Goal: Information Seeking & Learning: Compare options

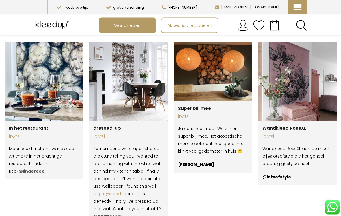
scroll to position [896, 0]
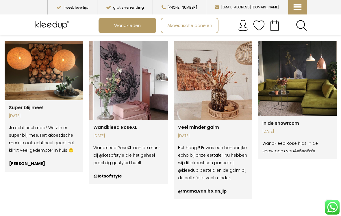
click at [136, 101] on img at bounding box center [128, 80] width 79 height 79
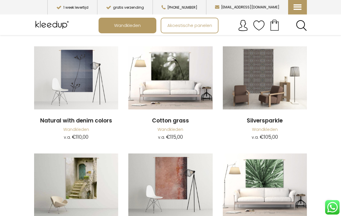
scroll to position [621, 0]
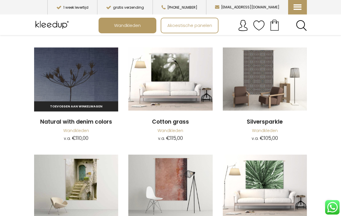
click at [71, 95] on img at bounding box center [76, 78] width 84 height 63
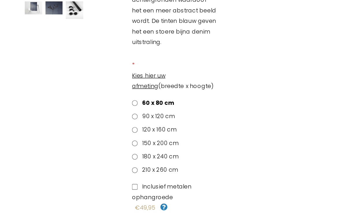
scroll to position [79, 0]
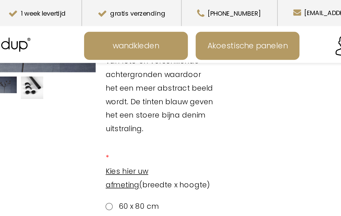
scroll to position [92, 0]
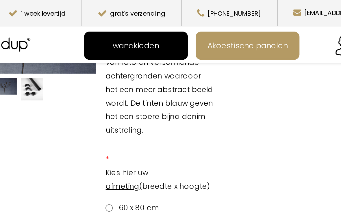
click at [99, 25] on link "wandkleden" at bounding box center [127, 25] width 57 height 14
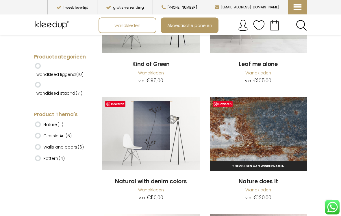
scroll to position [3126, 0]
click at [275, 127] on img at bounding box center [258, 133] width 97 height 73
click at [283, 119] on img at bounding box center [258, 133] width 97 height 73
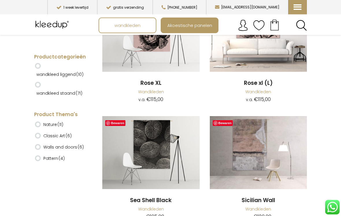
scroll to position [3575, 0]
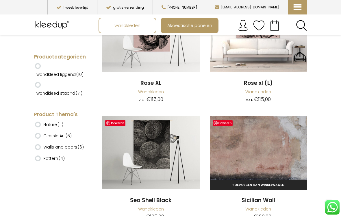
click at [277, 143] on img at bounding box center [258, 152] width 97 height 73
click at [286, 134] on img at bounding box center [258, 152] width 97 height 73
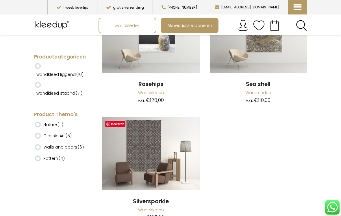
scroll to position [4719, 0]
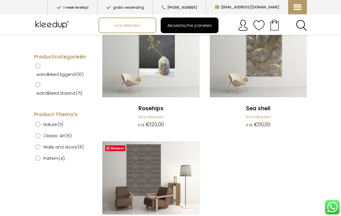
click at [193, 24] on span "Akoestische panelen" at bounding box center [189, 25] width 51 height 11
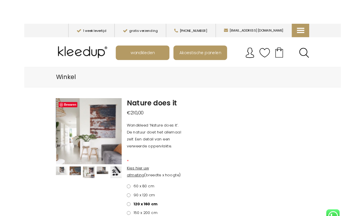
scroll to position [2, 0]
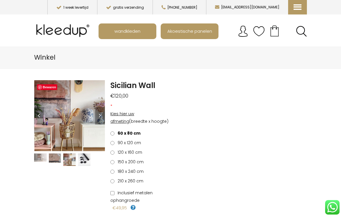
click at [38, 153] on img at bounding box center [40, 157] width 12 height 8
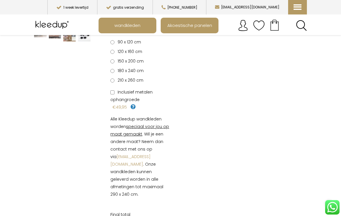
scroll to position [57, 0]
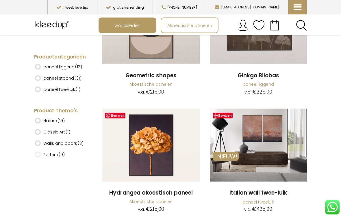
scroll to position [541, 0]
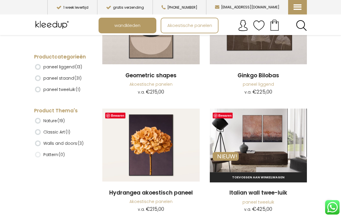
click at [277, 145] on img at bounding box center [258, 144] width 97 height 73
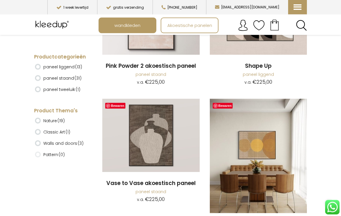
scroll to position [1254, 0]
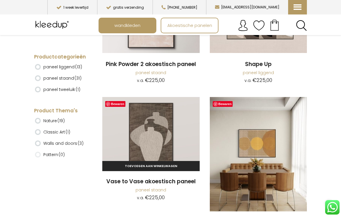
click at [142, 118] on img at bounding box center [150, 133] width 97 height 73
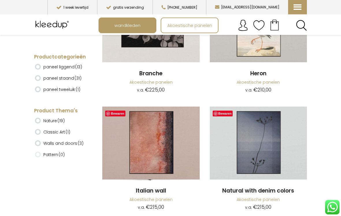
scroll to position [2456, 0]
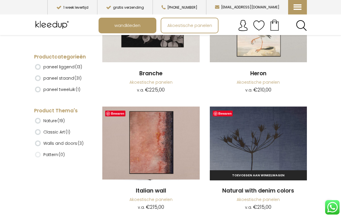
click at [266, 138] on img at bounding box center [258, 142] width 97 height 73
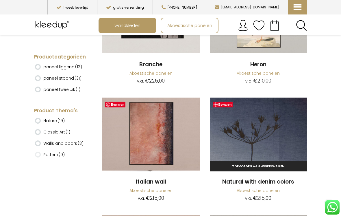
scroll to position [2470, 0]
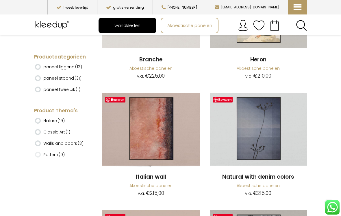
click at [113, 23] on span "wandkleden" at bounding box center [127, 25] width 32 height 11
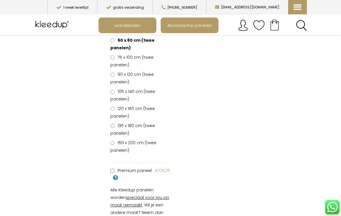
scroll to position [226, 0]
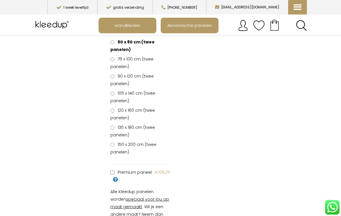
click at [112, 179] on li "Premium paneel €106,25" at bounding box center [140, 175] width 60 height 15
click at [110, 175] on label "Premium paneel" at bounding box center [130, 172] width 41 height 8
click at [130, 175] on span "Premium paneel" at bounding box center [135, 172] width 39 height 6
click at [295, 176] on article "Bewaren NIEUW! Italian wall twee-luik Gewaardeerd 0 uit 5 ( be the first to rev…" at bounding box center [170, 163] width 273 height 618
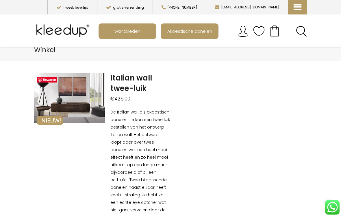
scroll to position [0, 0]
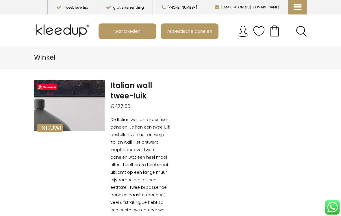
click at [54, 97] on img at bounding box center [145, 118] width 740 height 529
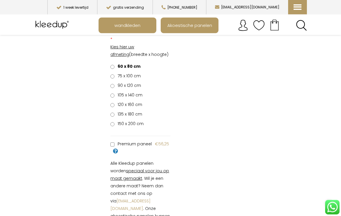
scroll to position [167, 0]
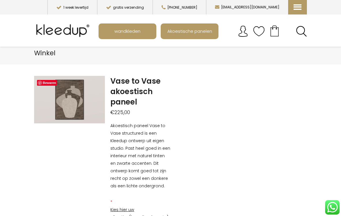
scroll to position [0, 0]
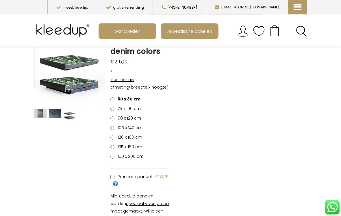
scroll to position [45, 0]
click at [111, 131] on label "105 x 140 cm" at bounding box center [126, 128] width 32 height 8
click at [111, 182] on li "Premium paneel €96,75" at bounding box center [140, 180] width 60 height 15
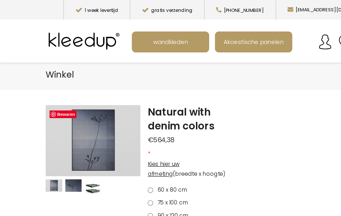
scroll to position [0, 0]
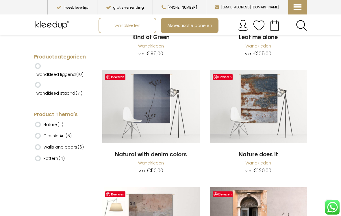
scroll to position [3153, 0]
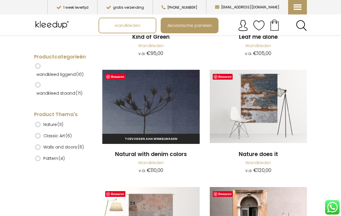
click at [117, 84] on img at bounding box center [150, 106] width 97 height 73
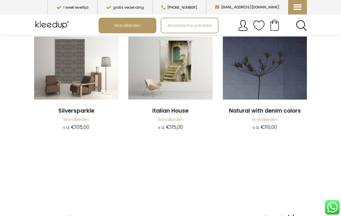
scroll to position [631, 0]
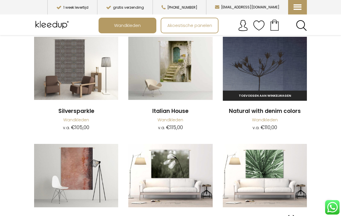
click at [264, 76] on img at bounding box center [265, 68] width 84 height 63
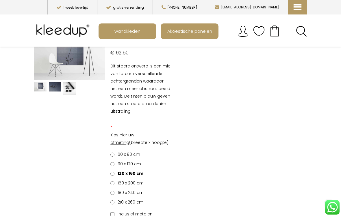
scroll to position [28, 0]
